Goal: Transaction & Acquisition: Purchase product/service

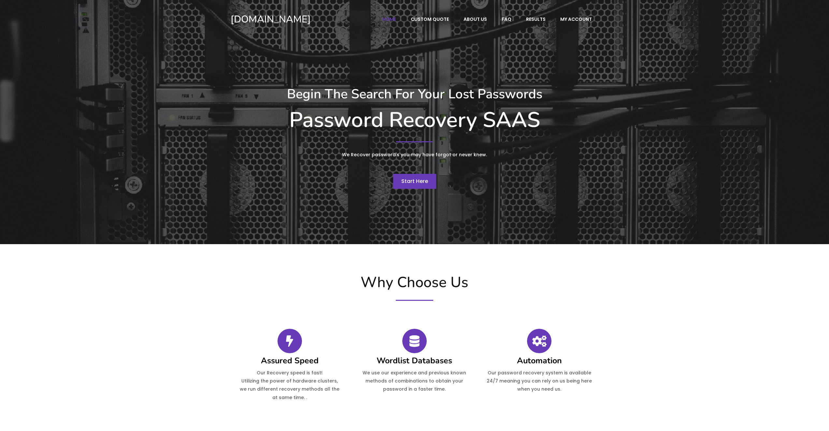
click at [421, 183] on span "Start Here" at bounding box center [414, 181] width 27 height 7
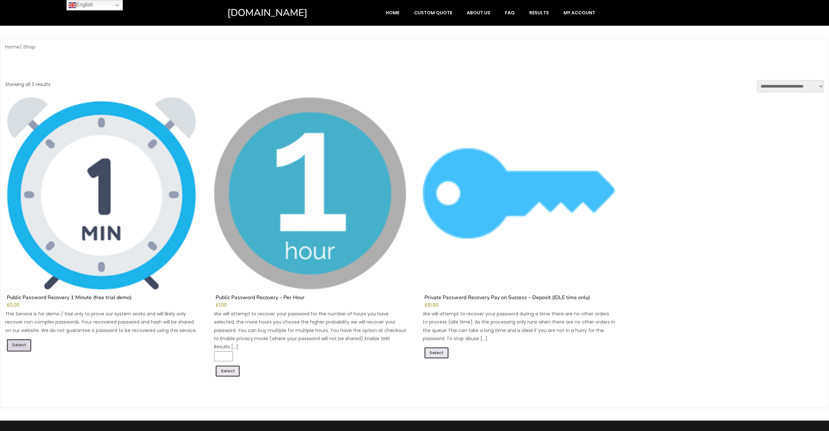
click at [20, 343] on link "Select" at bounding box center [19, 345] width 24 height 12
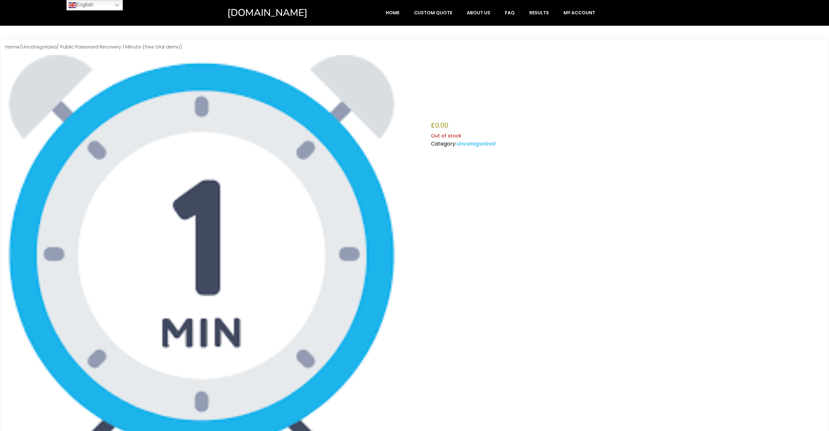
click at [484, 144] on link "Uncategorized" at bounding box center [475, 143] width 39 height 7
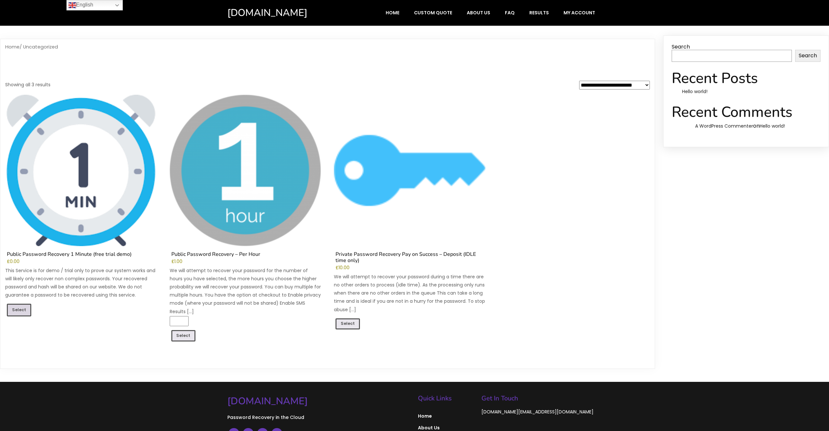
click at [18, 309] on link "Select" at bounding box center [19, 310] width 24 height 12
click at [636, 85] on select "**********" at bounding box center [614, 85] width 71 height 9
click at [26, 310] on link "Select" at bounding box center [19, 310] width 24 height 12
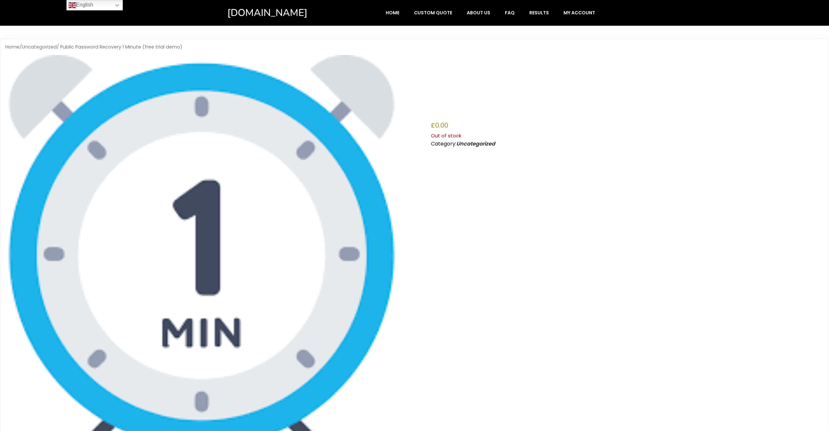
click at [208, 244] on img at bounding box center [201, 251] width 393 height 393
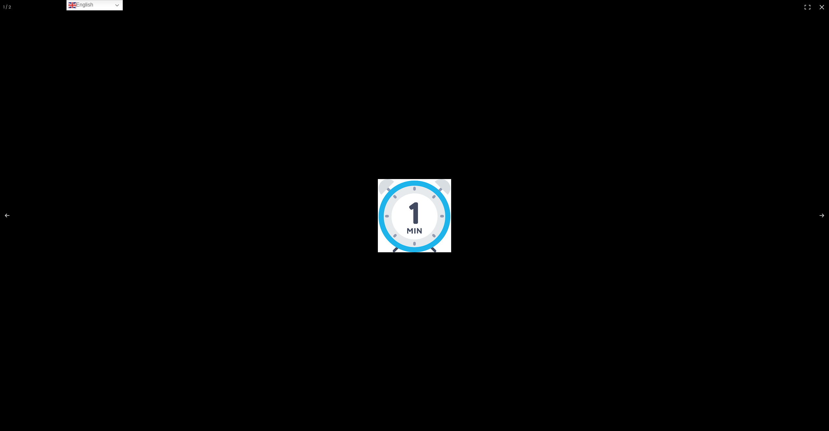
click at [377, 200] on div at bounding box center [414, 215] width 829 height 431
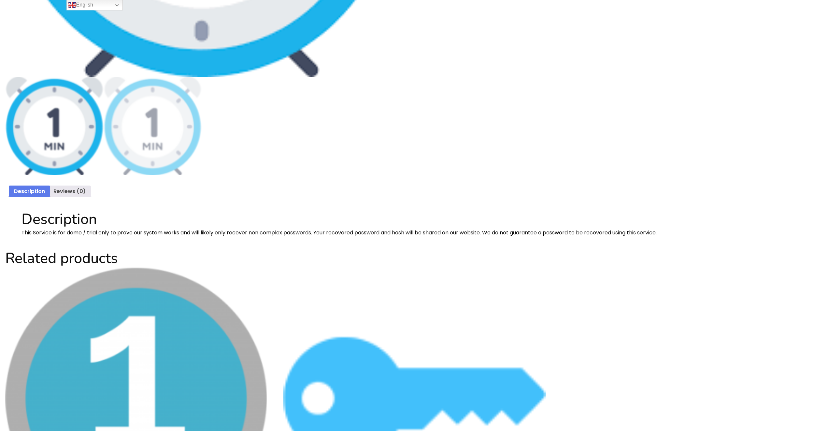
scroll to position [370, 0]
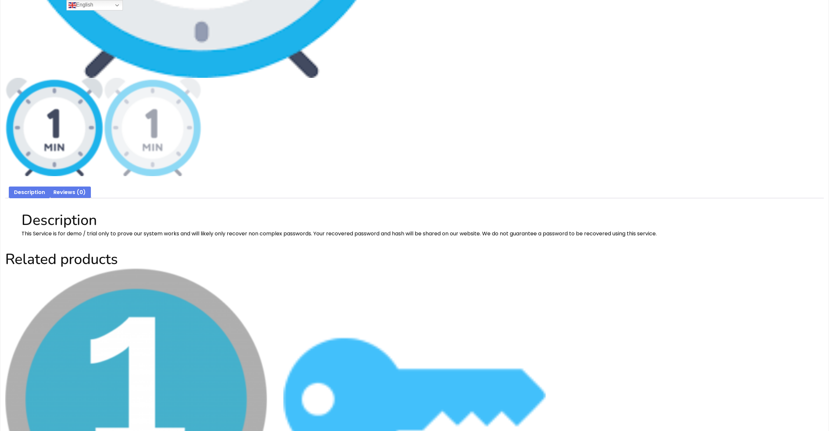
click at [68, 193] on link "Reviews (0)" at bounding box center [69, 193] width 32 height 12
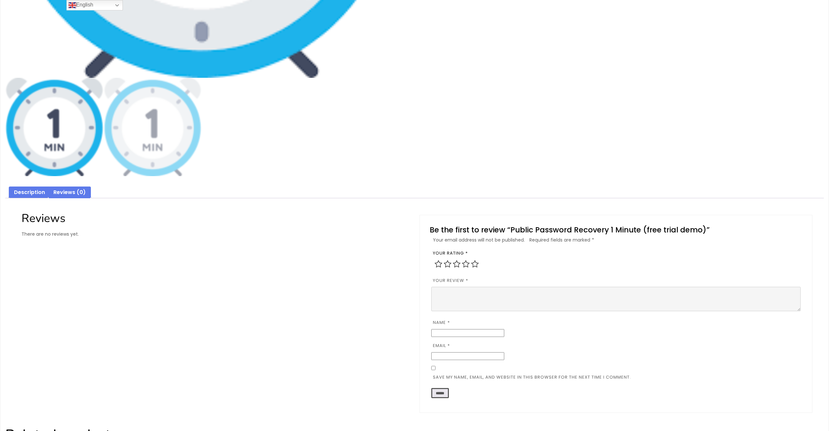
click at [29, 193] on link "Description" at bounding box center [29, 193] width 31 height 12
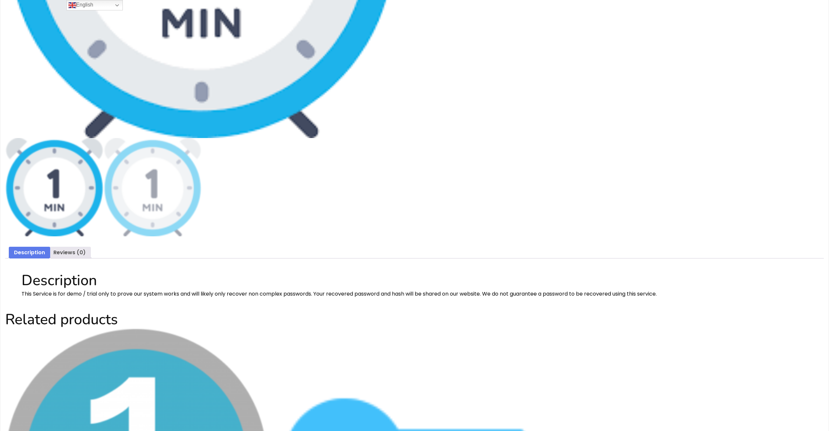
scroll to position [207, 0]
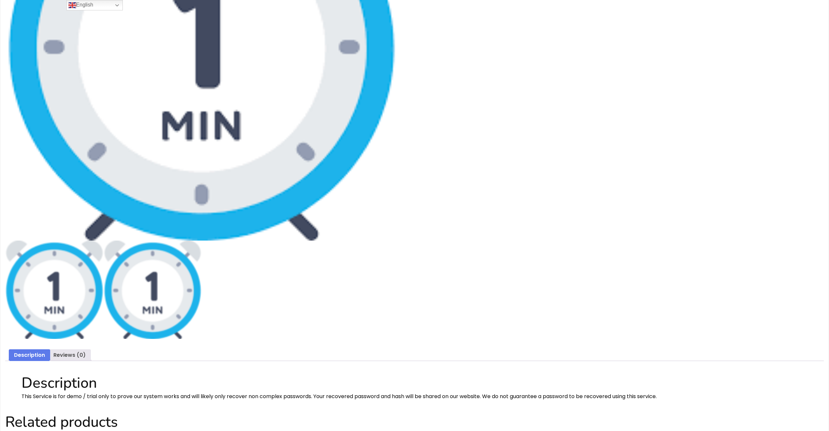
click at [156, 279] on img at bounding box center [153, 290] width 98 height 98
click at [52, 289] on img at bounding box center [54, 290] width 98 height 98
click at [171, 302] on img at bounding box center [153, 290] width 98 height 98
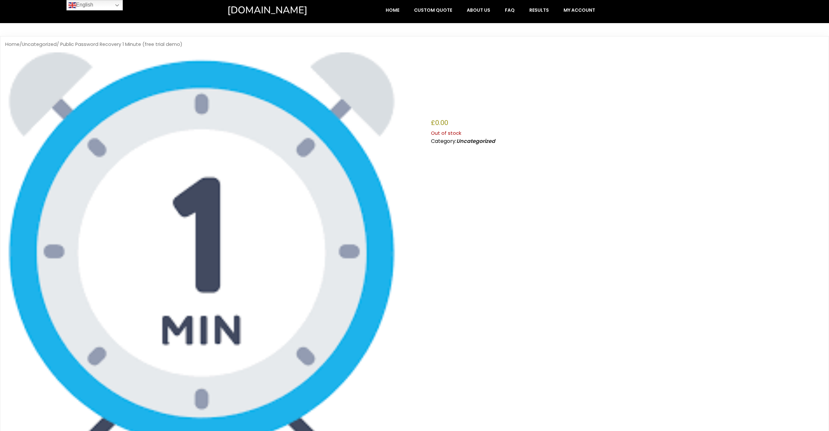
scroll to position [0, 0]
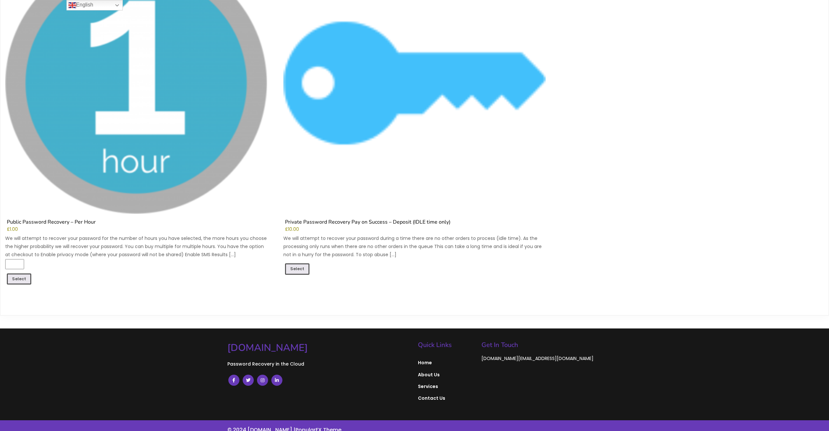
scroll to position [696, 0]
